Goal: Register for event/course

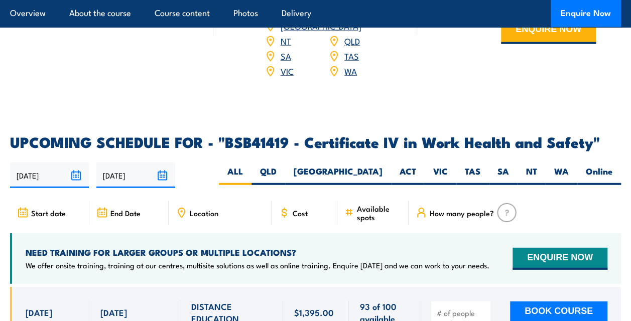
scroll to position [3134, 0]
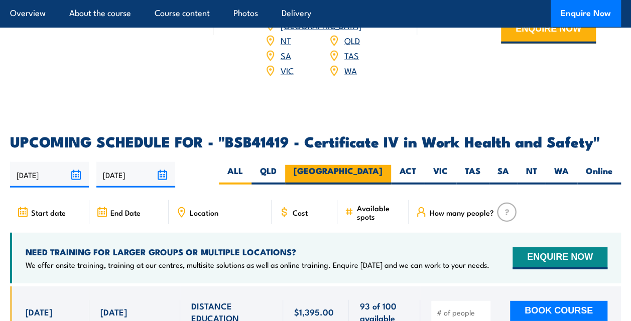
click at [379, 165] on label "[GEOGRAPHIC_DATA]" at bounding box center [338, 175] width 106 height 20
click at [382, 165] on input "[GEOGRAPHIC_DATA]" at bounding box center [385, 168] width 7 height 7
radio input "true"
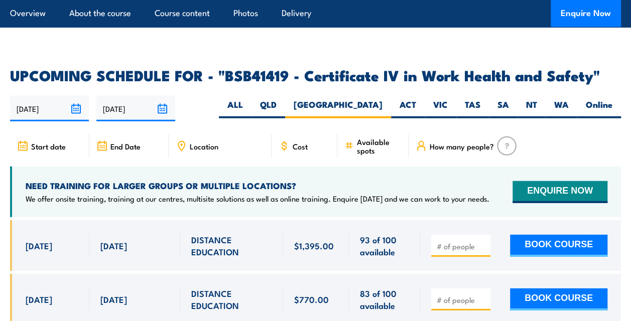
scroll to position [3204, 0]
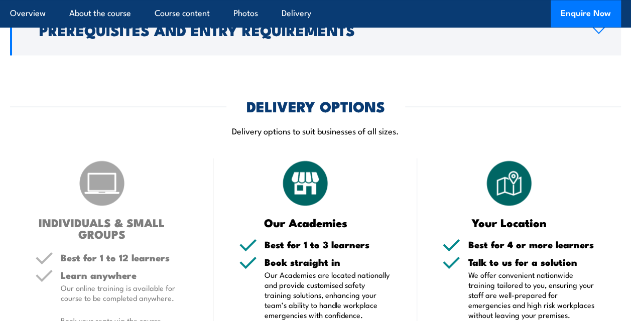
scroll to position [3231, 0]
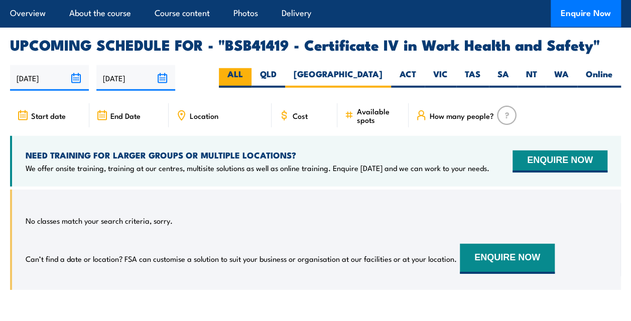
click at [251, 68] on label "ALL" at bounding box center [235, 78] width 33 height 20
click at [249, 68] on input "ALL" at bounding box center [246, 71] width 7 height 7
radio input "true"
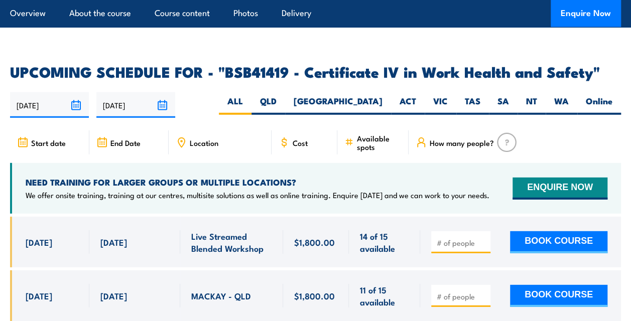
scroll to position [3202, 0]
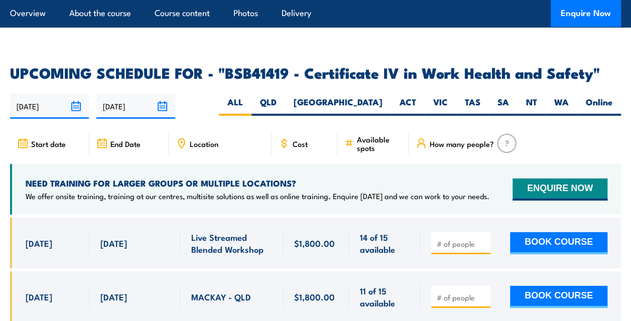
click at [166, 93] on input "[DATE]" at bounding box center [135, 106] width 79 height 26
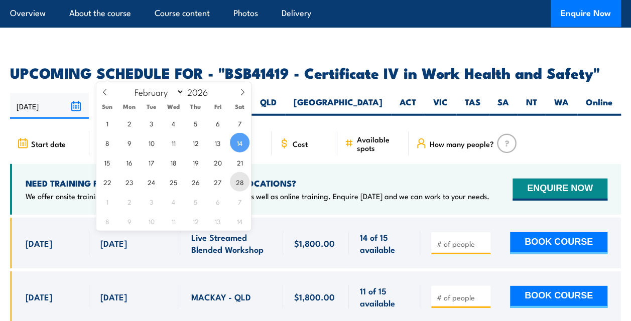
click at [235, 180] on span "28" at bounding box center [240, 182] width 20 height 20
type input "[DATE]"
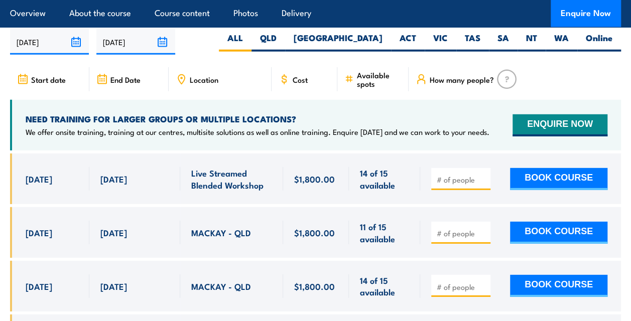
scroll to position [3261, 0]
